Goal: Download file/media

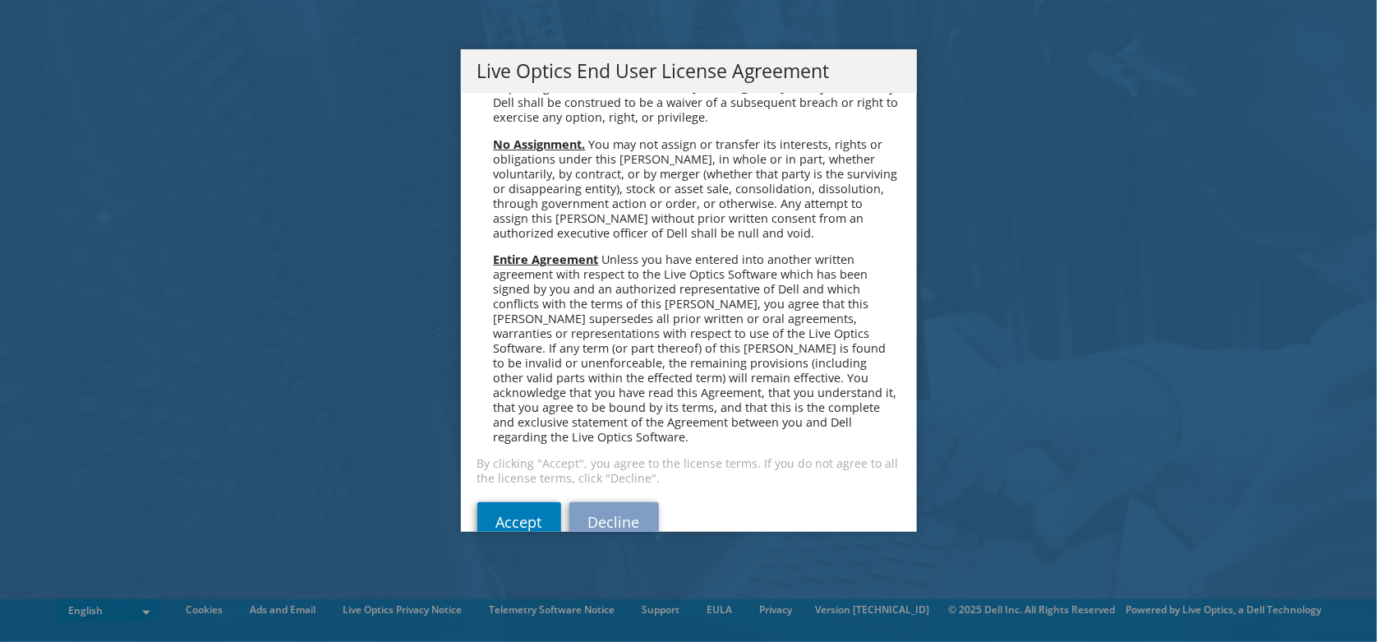
scroll to position [6215, 0]
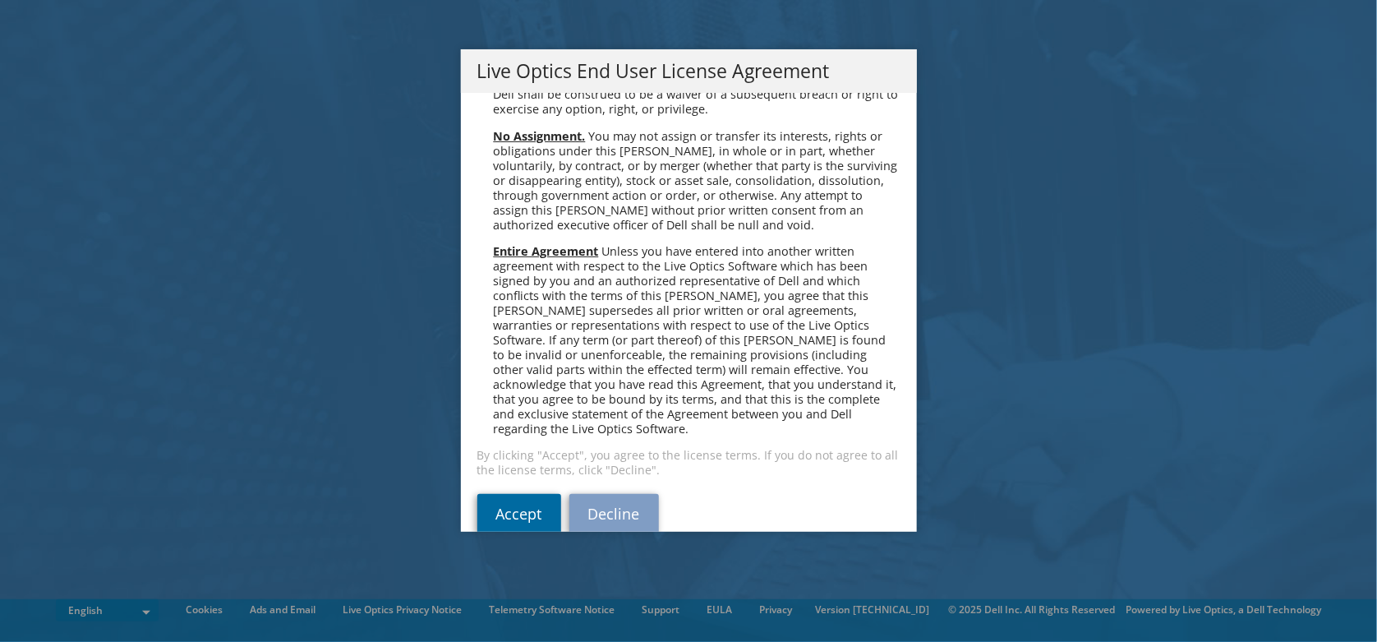
click at [523, 494] on link "Accept" at bounding box center [519, 513] width 84 height 39
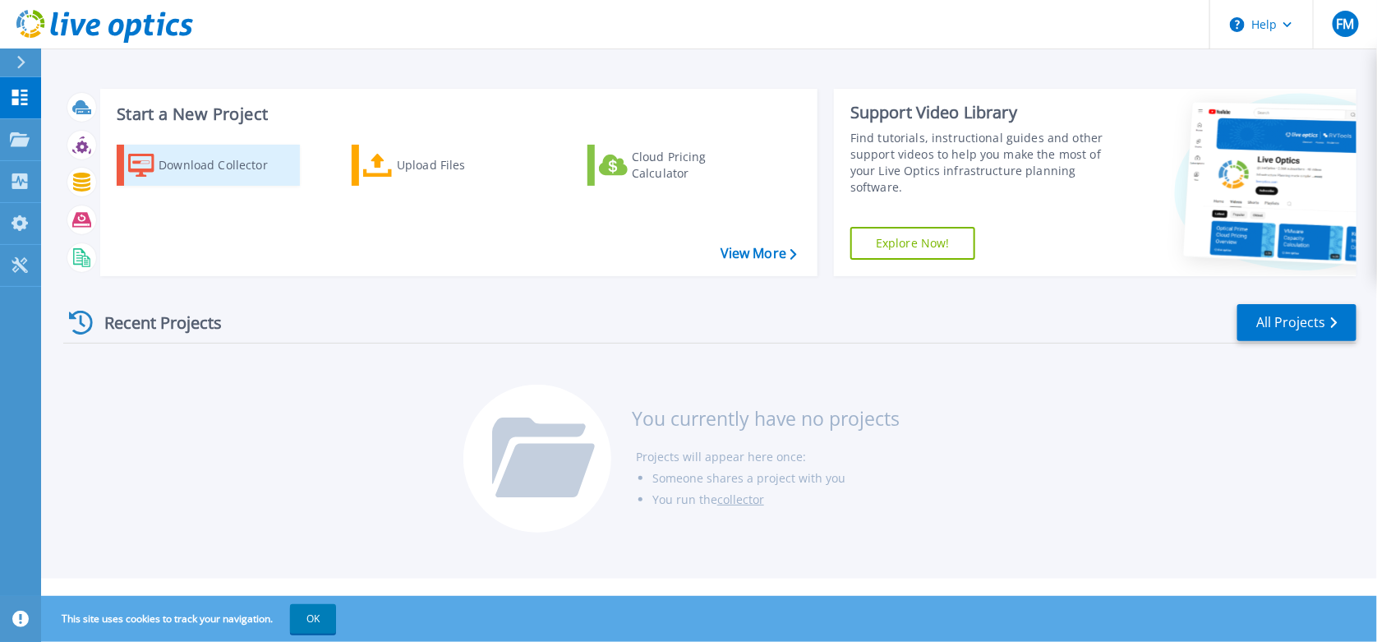
click at [149, 166] on icon at bounding box center [141, 166] width 26 height 24
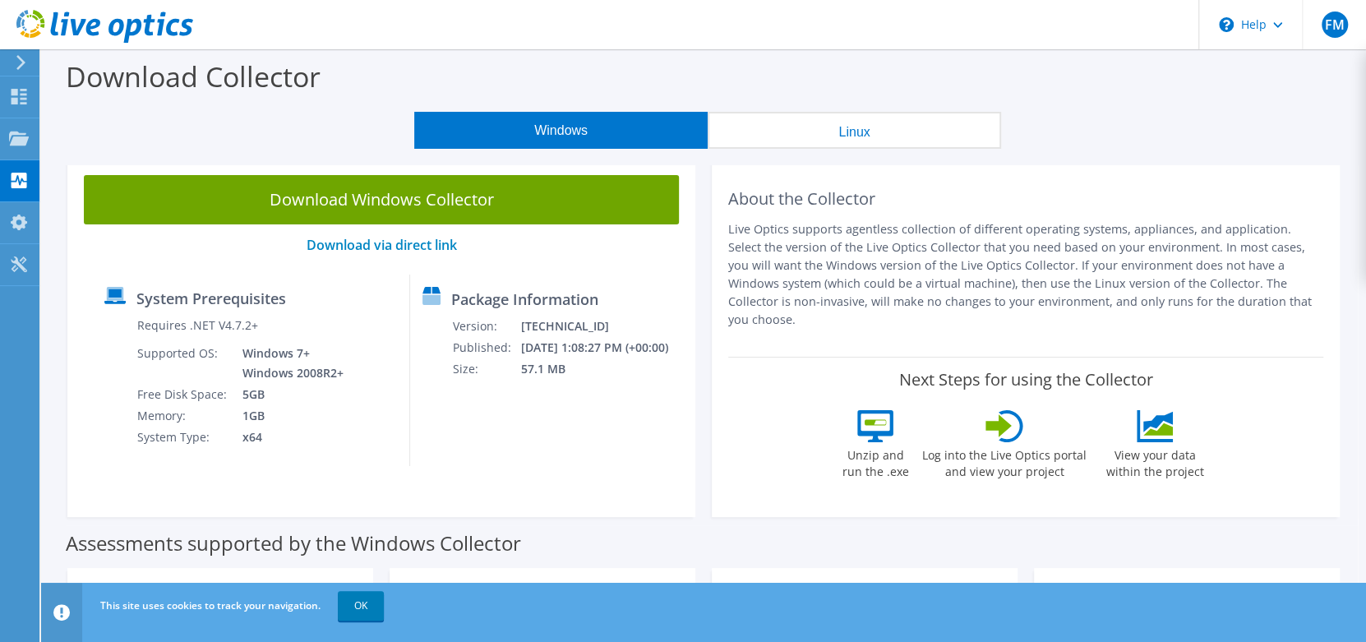
click at [584, 16] on header "FM End User [PERSON_NAME] [EMAIL_ADDRESS][DOMAIN_NAME] YAHOO INC My Profile Log…" at bounding box center [683, 24] width 1366 height 49
click at [1340, 22] on span "FM" at bounding box center [1335, 25] width 26 height 26
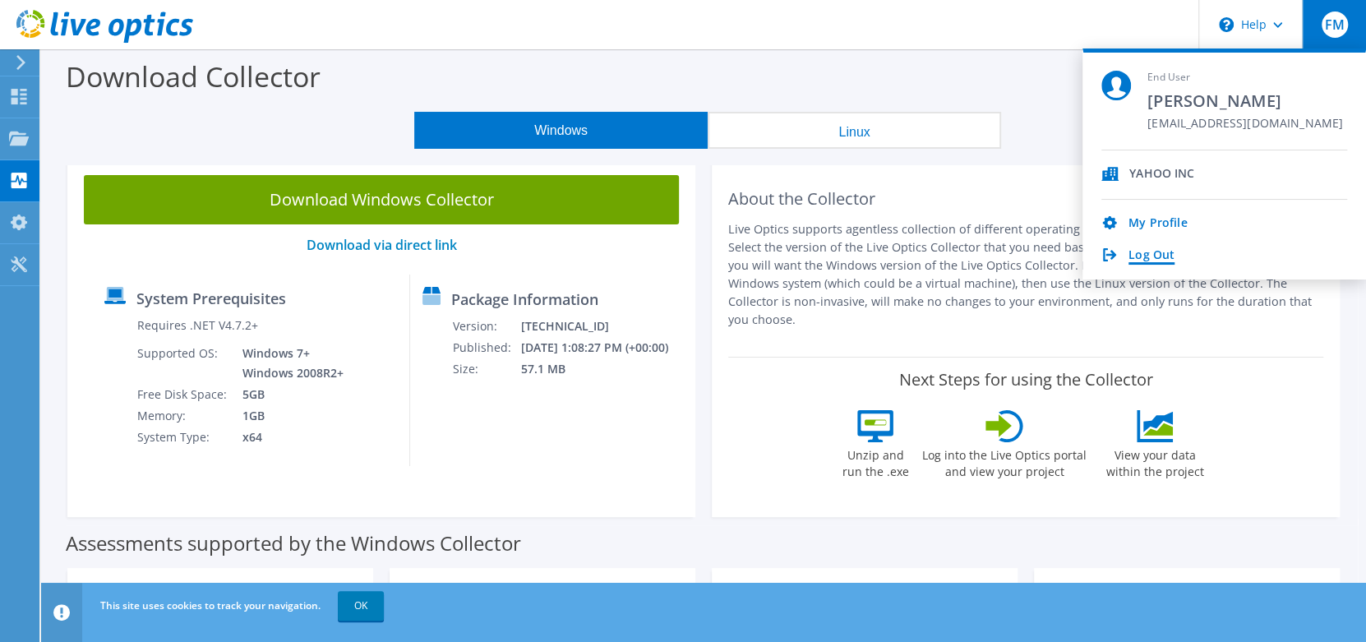
click at [1147, 250] on link "Log Out" at bounding box center [1151, 256] width 46 height 16
